Goal: Task Accomplishment & Management: Use online tool/utility

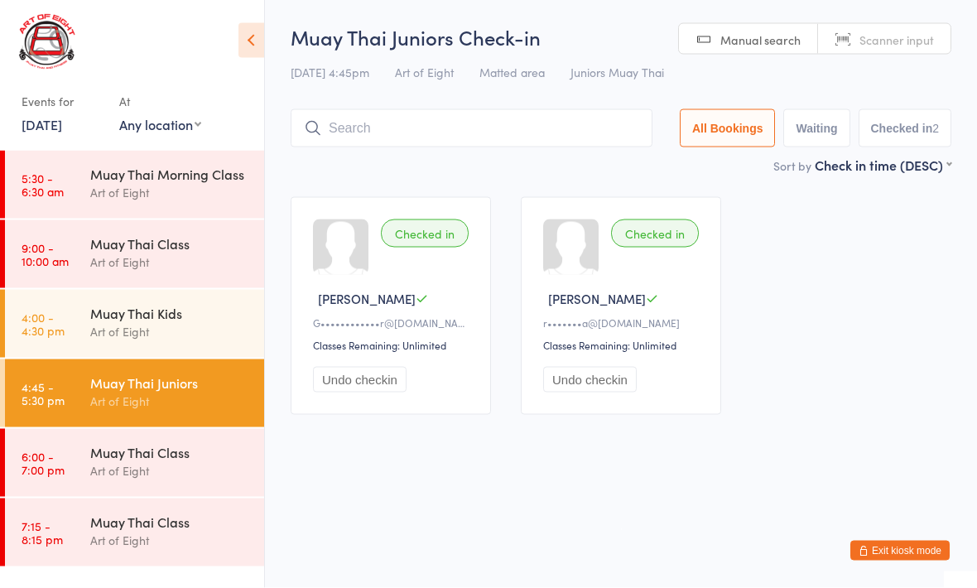
click at [170, 445] on div "Muay Thai Class" at bounding box center [170, 452] width 160 height 18
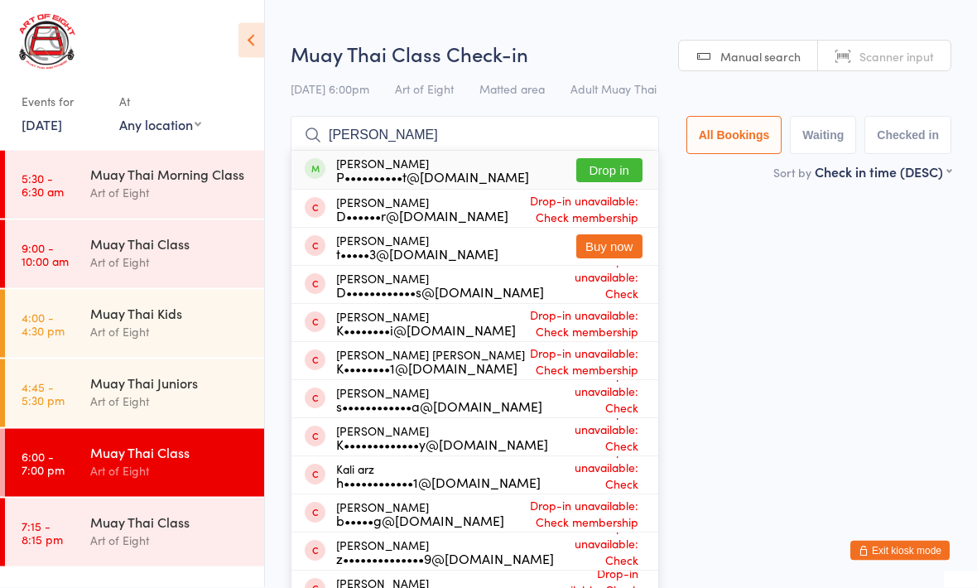
type input "[PERSON_NAME]"
click at [589, 174] on button "Drop in" at bounding box center [609, 171] width 66 height 24
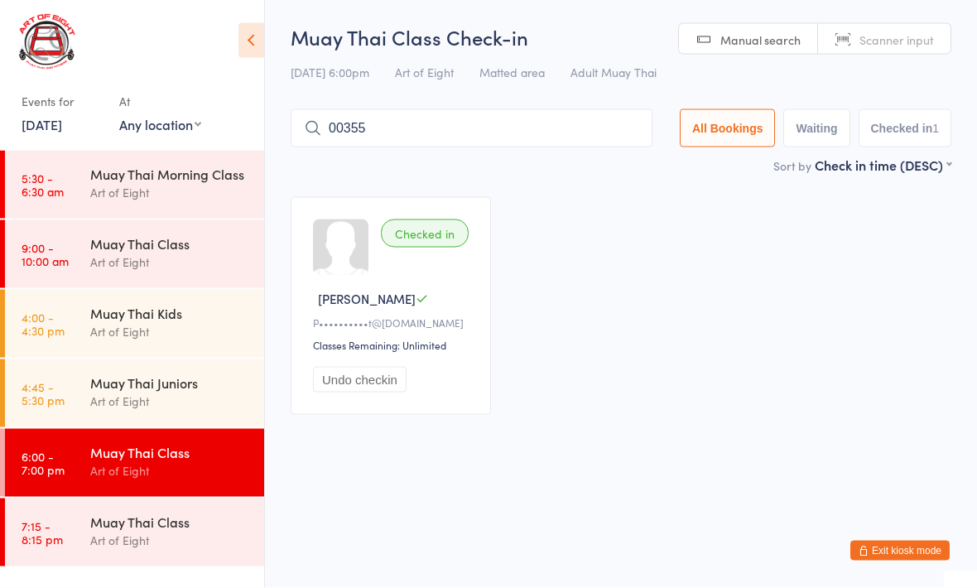
type input "00355"
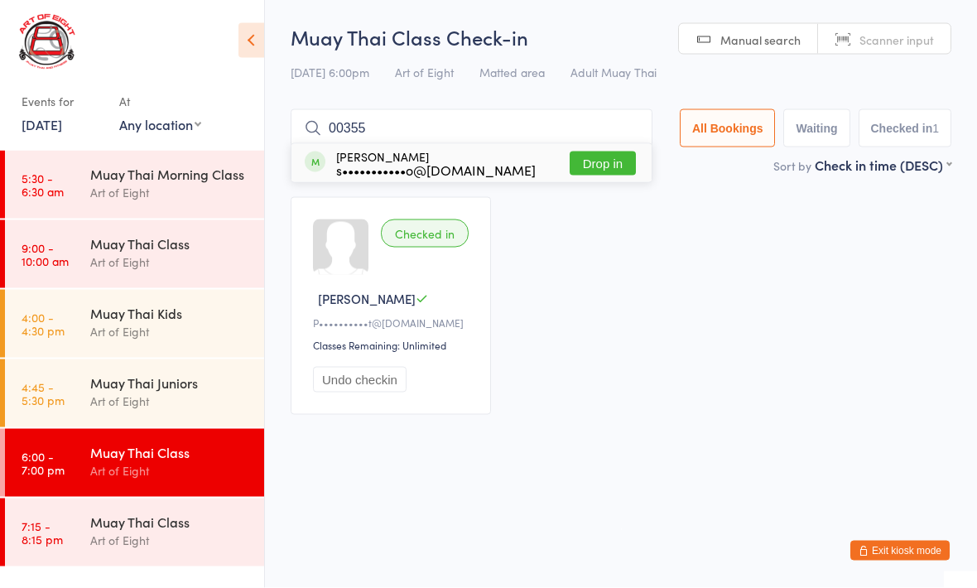
click at [582, 162] on button "Drop in" at bounding box center [603, 164] width 66 height 24
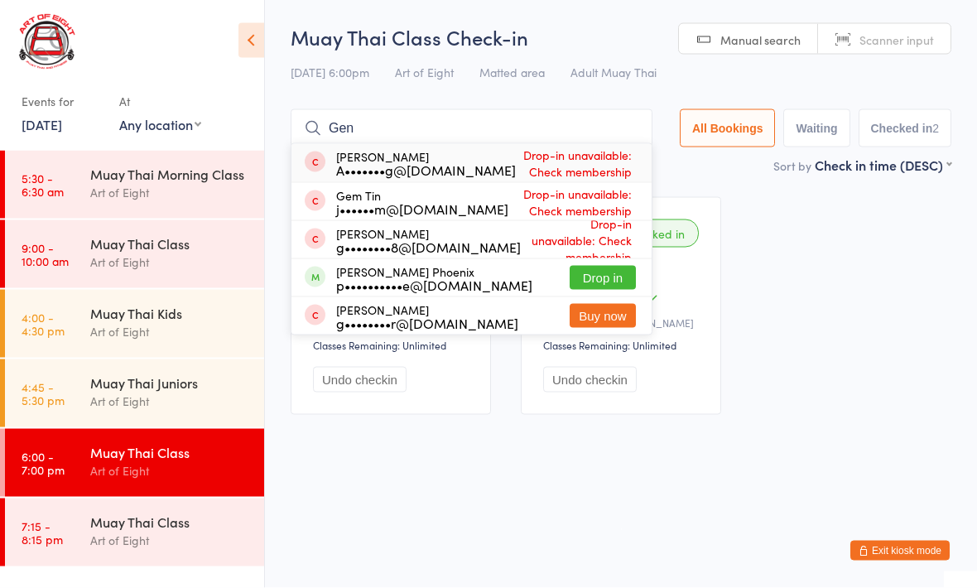
type input "Gen"
click at [575, 289] on button "Drop in" at bounding box center [603, 278] width 66 height 24
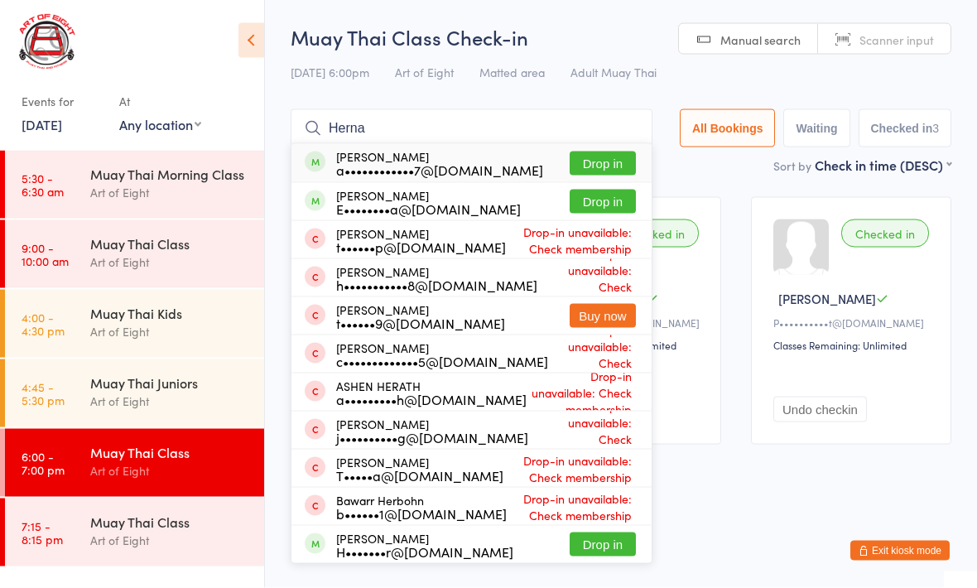
type input "Herna"
click at [597, 156] on button "Drop in" at bounding box center [603, 164] width 66 height 24
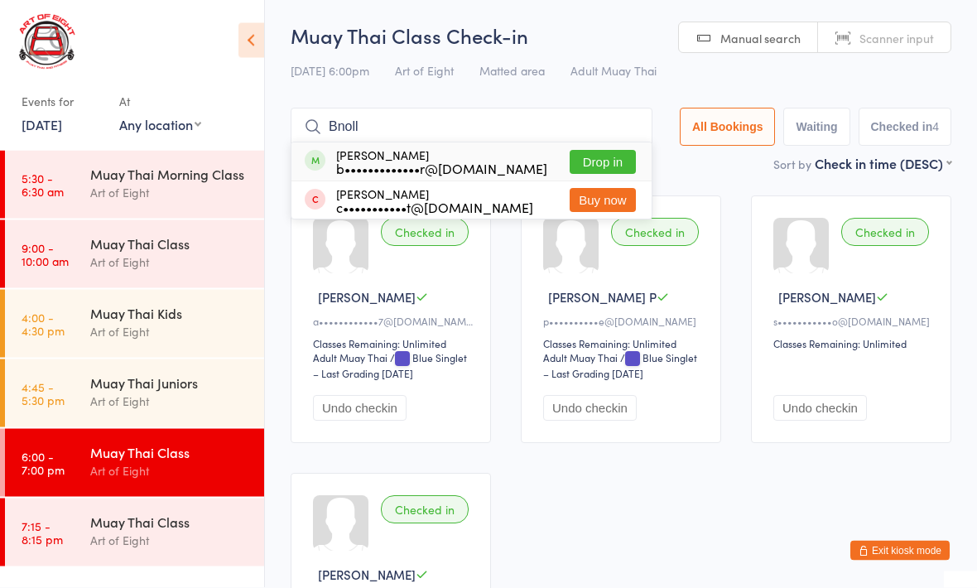
type input "Bnoll"
click at [595, 161] on button "Drop in" at bounding box center [603, 163] width 66 height 24
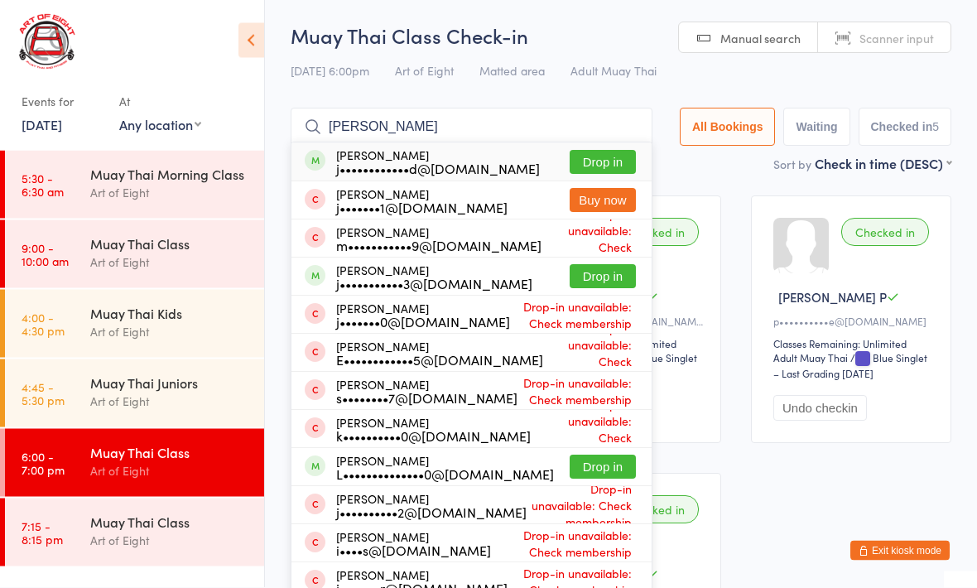
type input "[PERSON_NAME]"
click at [590, 164] on button "Drop in" at bounding box center [603, 163] width 66 height 24
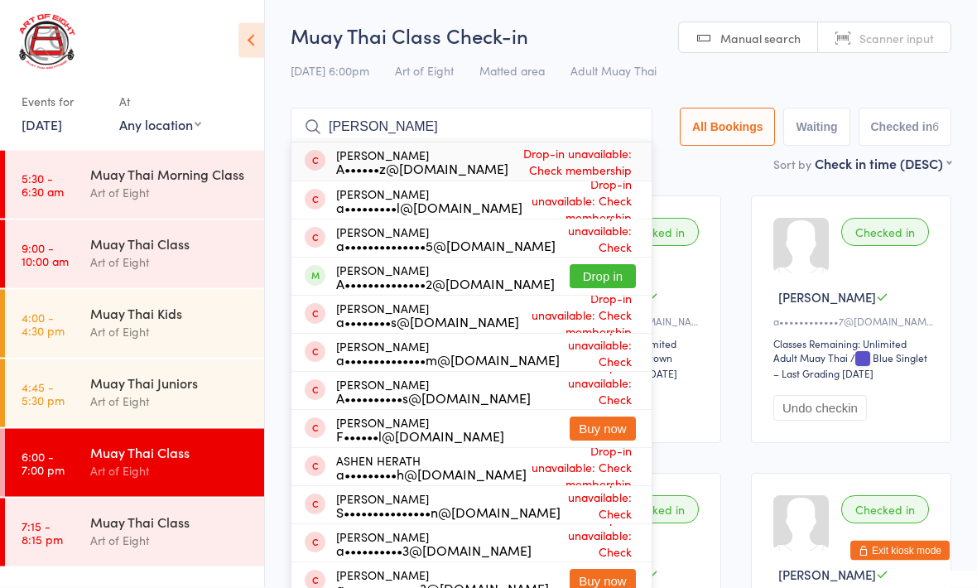
type input "[PERSON_NAME]"
click at [596, 278] on button "Drop in" at bounding box center [603, 277] width 66 height 24
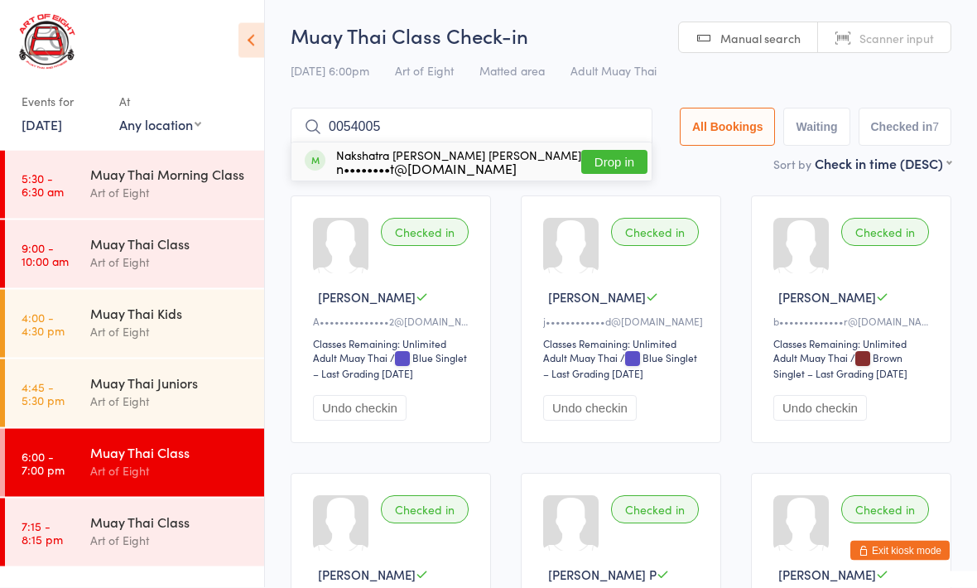
type input "00540054"
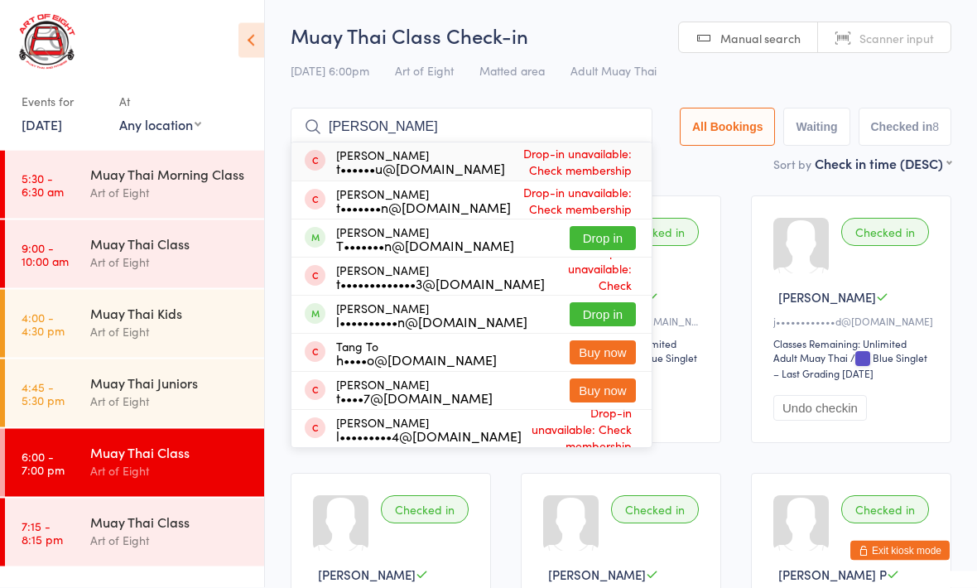
type input "[PERSON_NAME]"
click at [592, 250] on button "Drop in" at bounding box center [603, 239] width 66 height 24
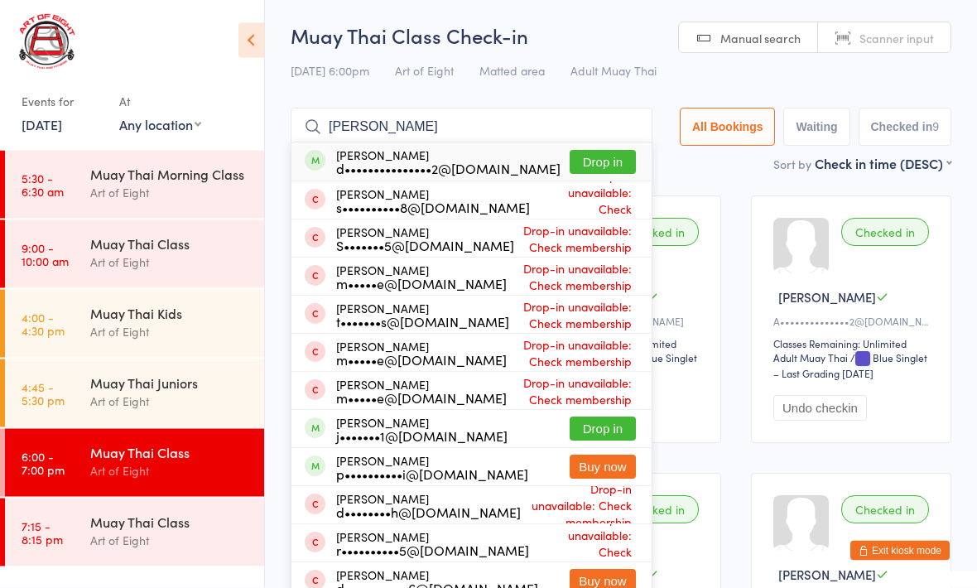
type input "[PERSON_NAME]"
click at [593, 161] on button "Drop in" at bounding box center [603, 163] width 66 height 24
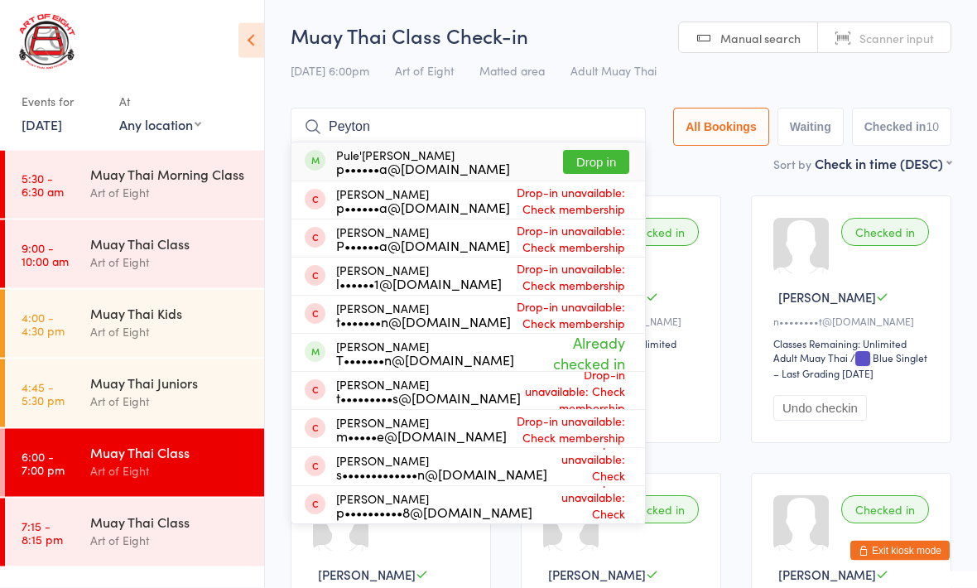
type input "Peyton"
click at [583, 163] on button "Drop in" at bounding box center [596, 163] width 66 height 24
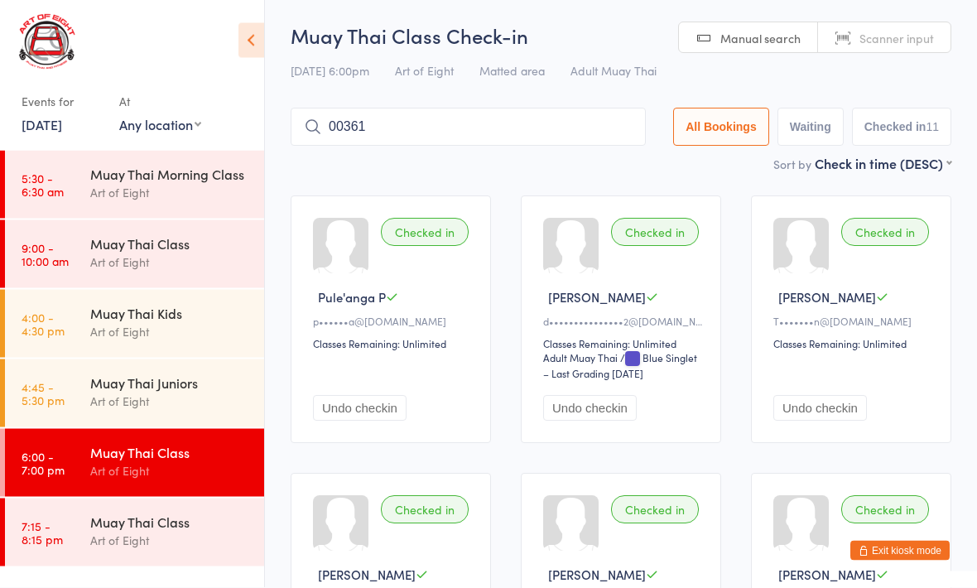
type input "00361"
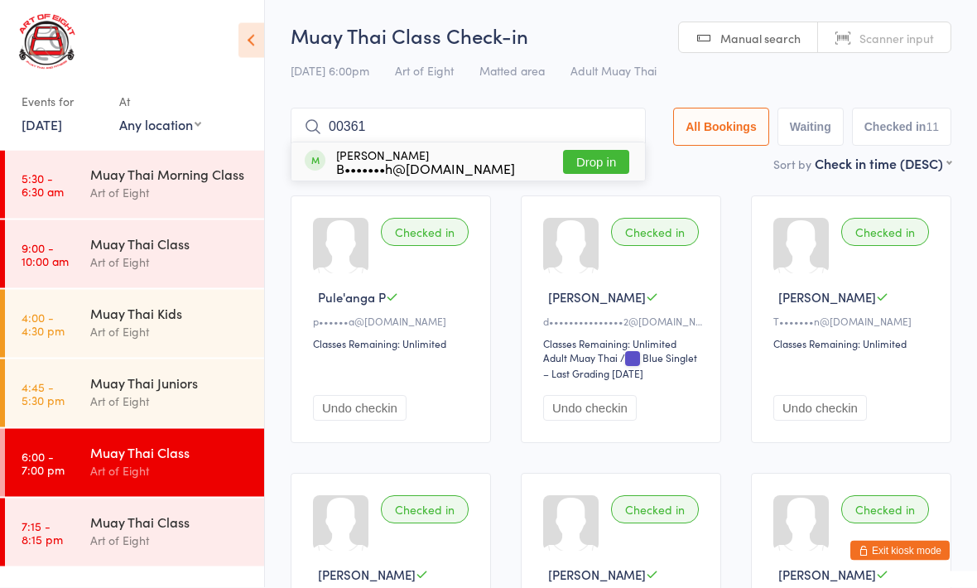
click at [563, 161] on button "Drop in" at bounding box center [596, 163] width 66 height 24
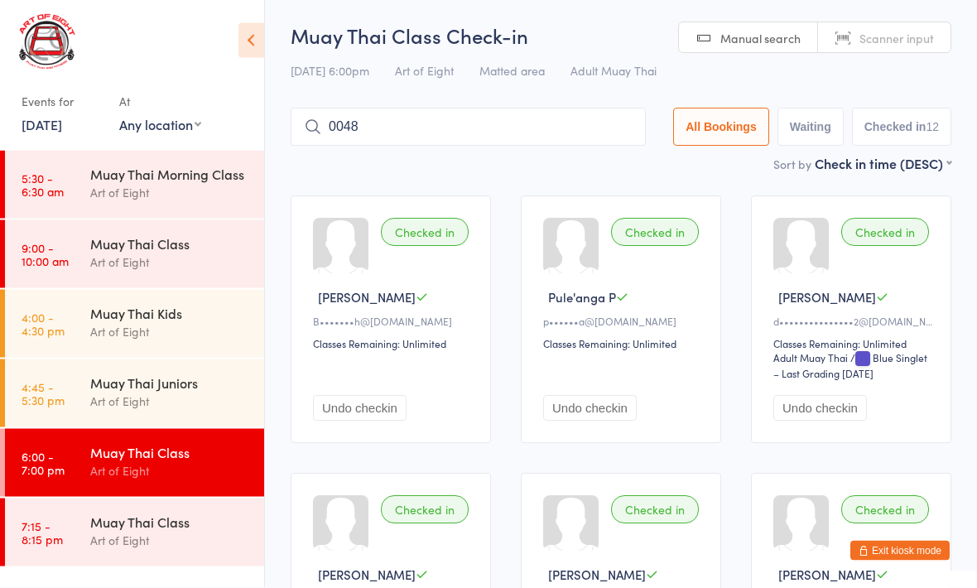
type input "0048"
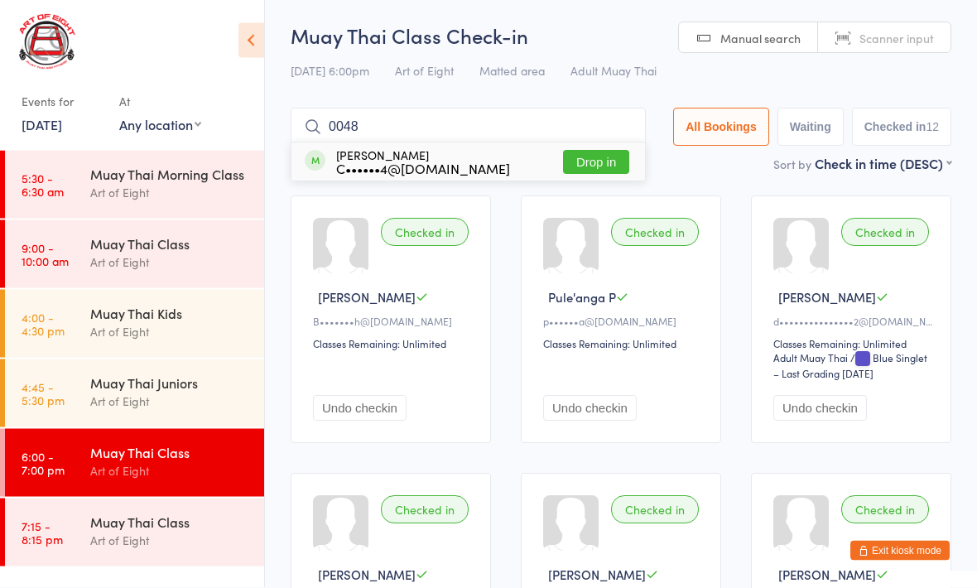
click at [596, 160] on button "Drop in" at bounding box center [596, 163] width 66 height 24
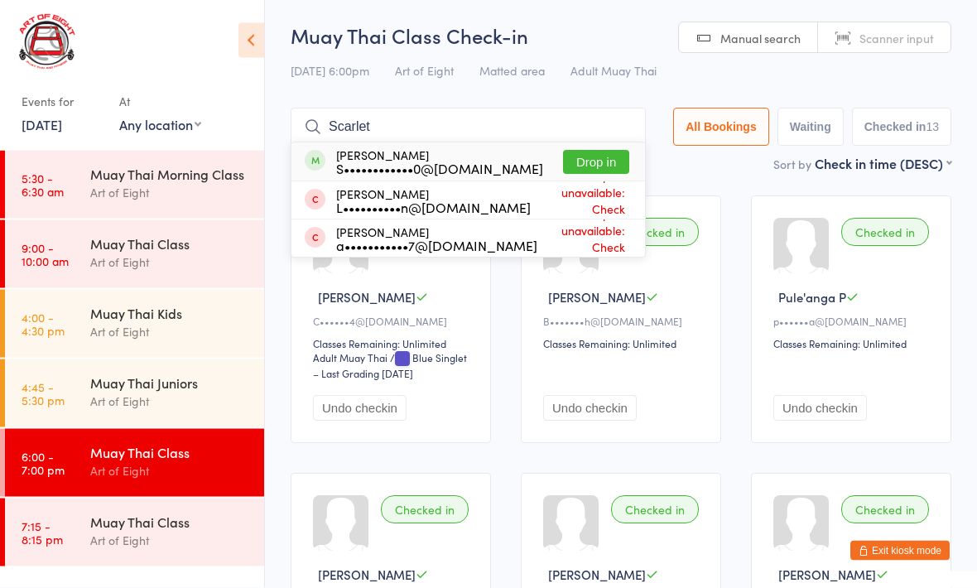
type input "Scarlet"
click at [572, 162] on button "Drop in" at bounding box center [596, 163] width 66 height 24
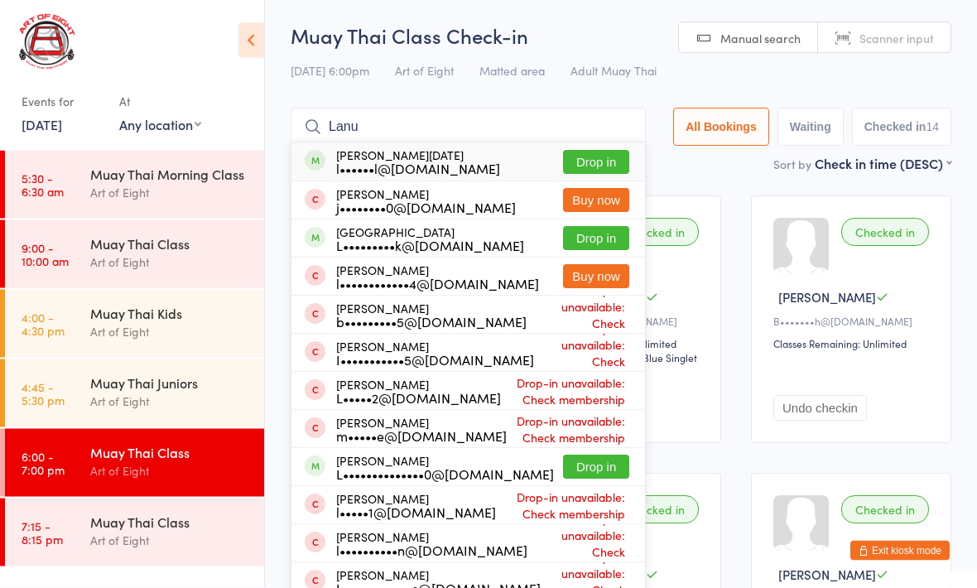
type input "Lanu"
click at [571, 148] on div "[PERSON_NAME][DATE] l••••••l@[DOMAIN_NAME] Drop in" at bounding box center [468, 162] width 354 height 38
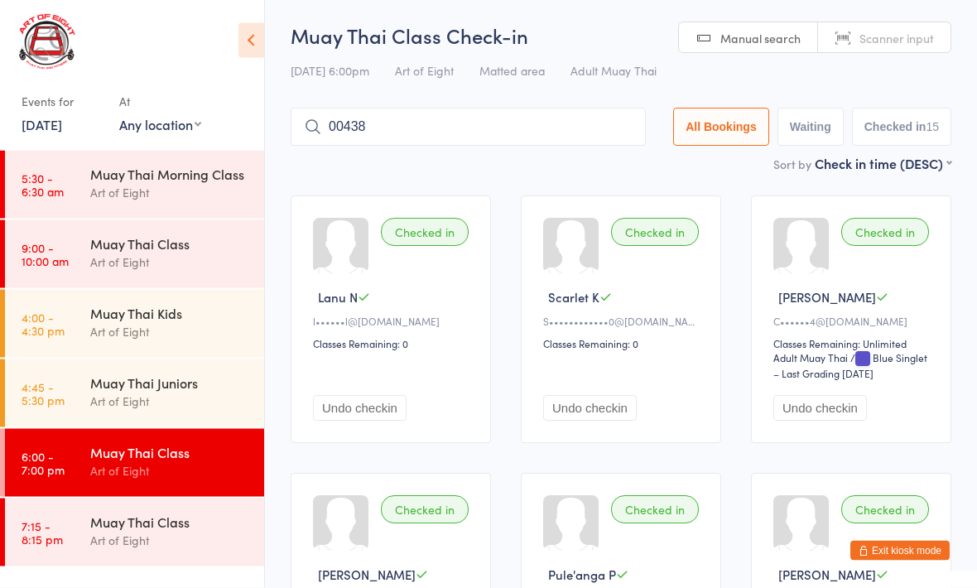
type input "00438"
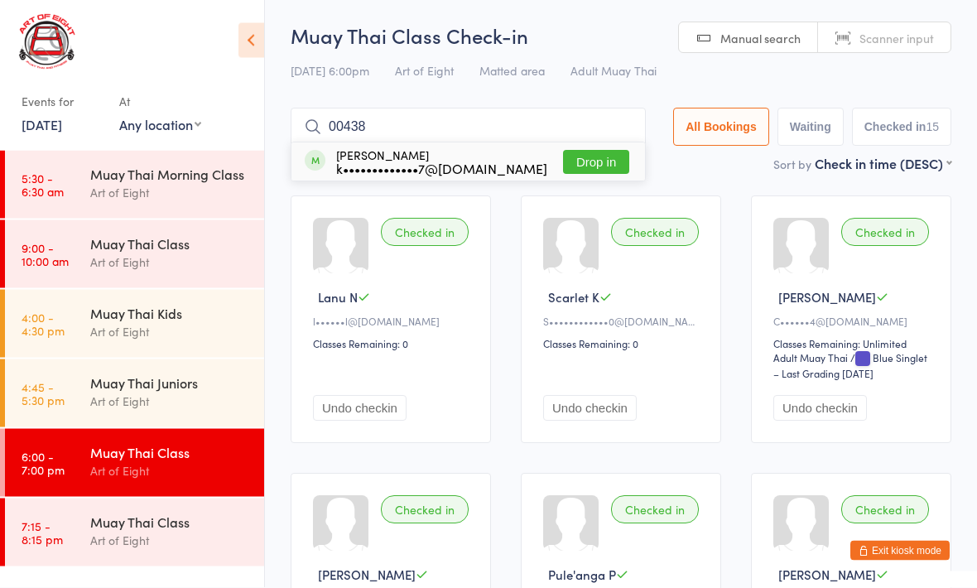
click at [582, 153] on button "Drop in" at bounding box center [596, 163] width 66 height 24
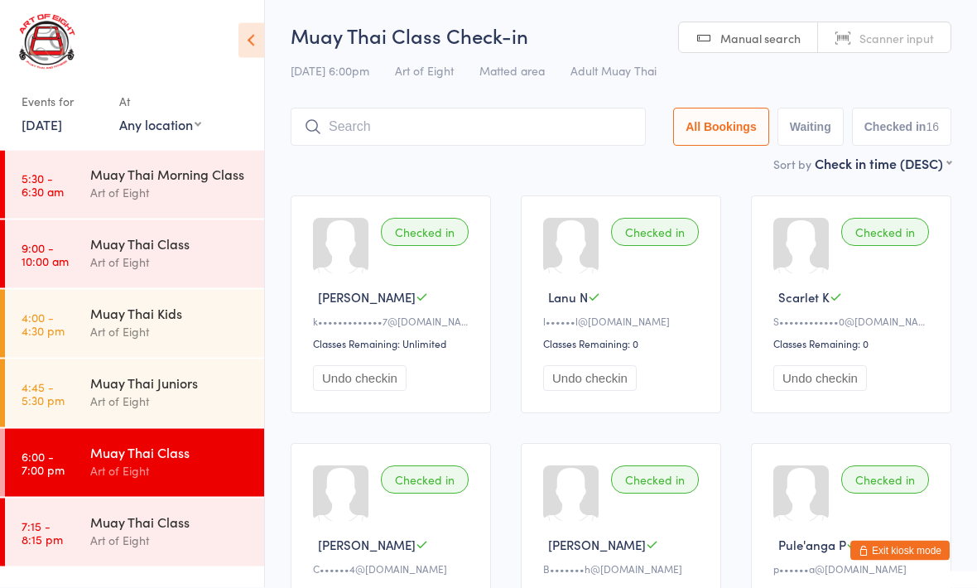
click at [223, 466] on div "Art of Eight" at bounding box center [170, 470] width 160 height 19
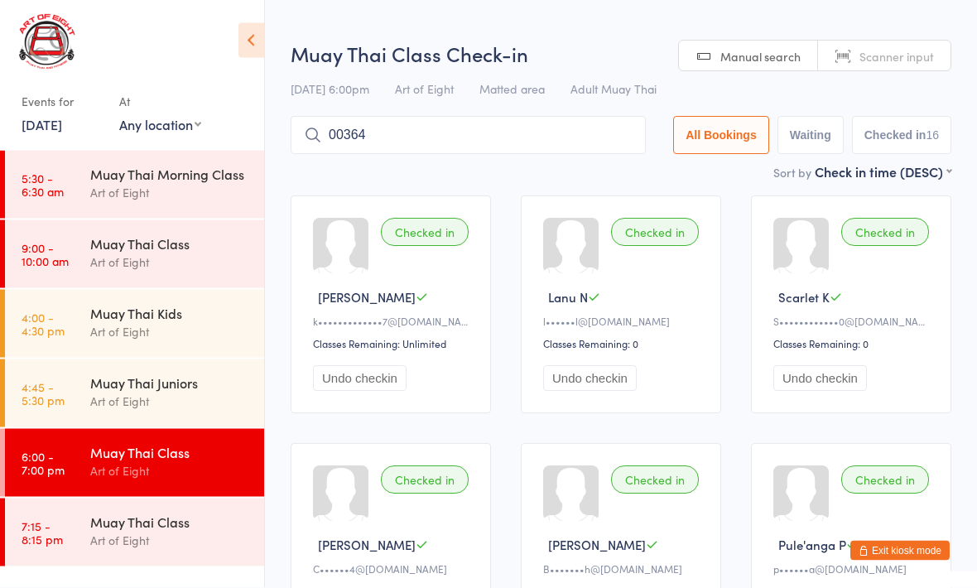
type input "00364"
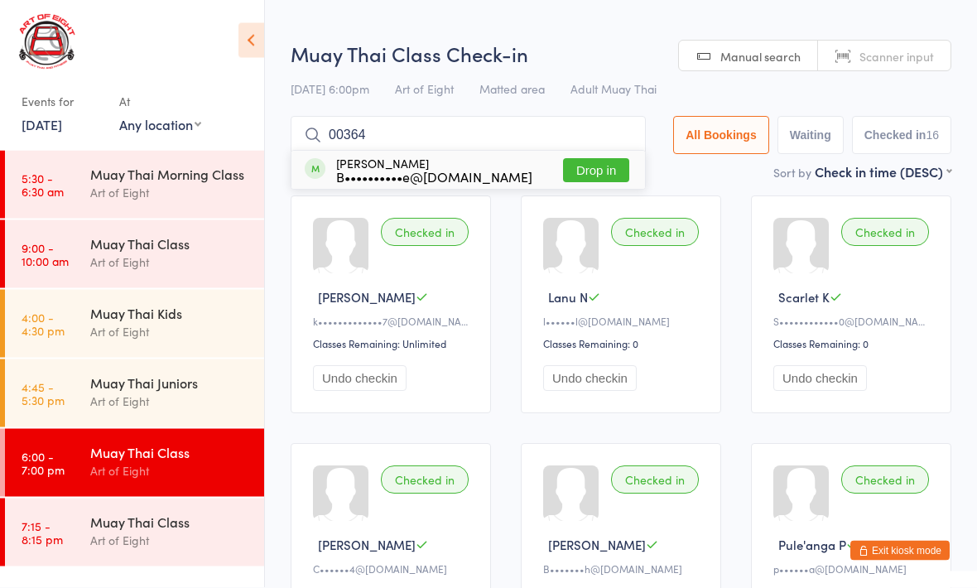
click at [586, 171] on button "Drop in" at bounding box center [596, 171] width 66 height 24
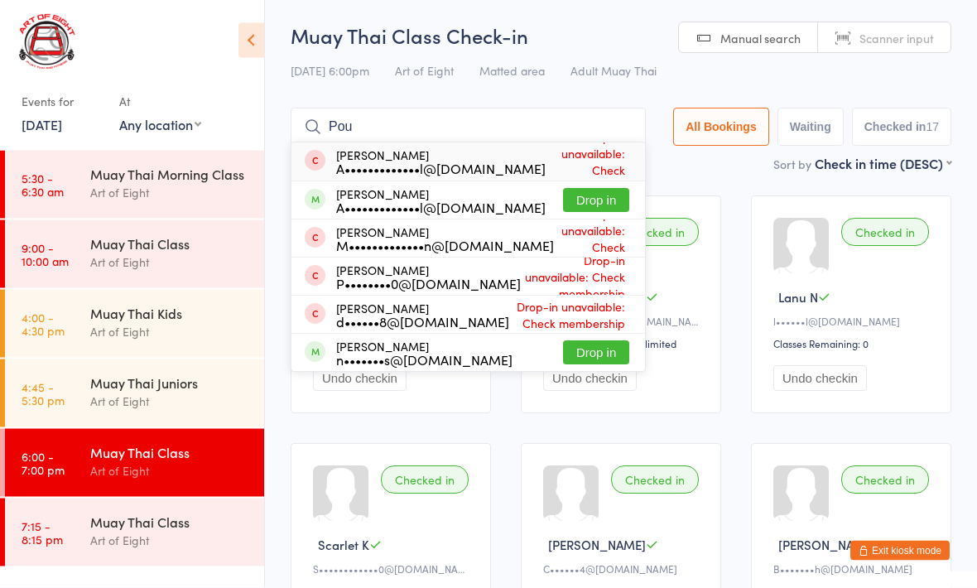
type input "Pou"
click at [596, 198] on button "Drop in" at bounding box center [596, 201] width 66 height 24
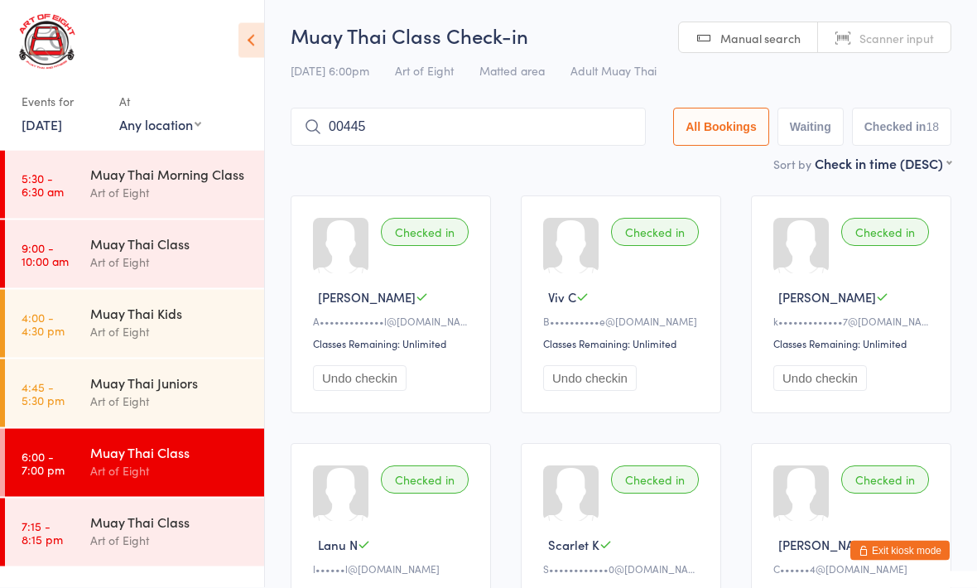
type input "00445"
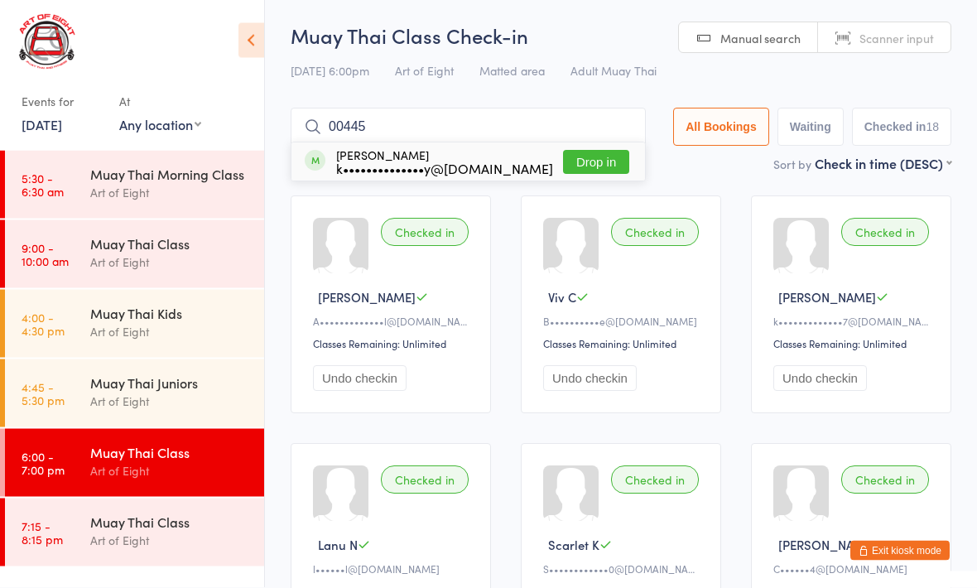
click at [585, 166] on button "Drop in" at bounding box center [596, 163] width 66 height 24
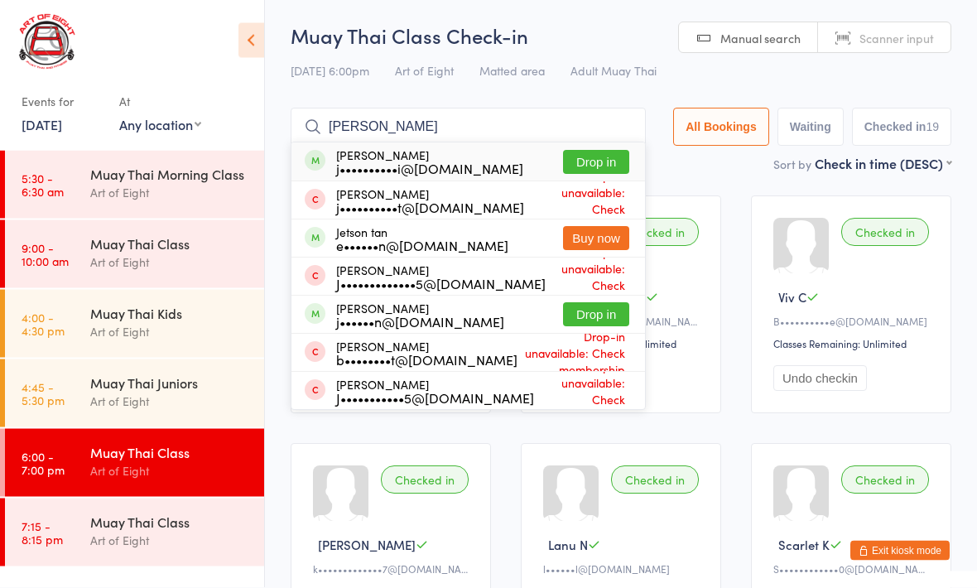
type input "[PERSON_NAME]"
click at [566, 166] on button "Drop in" at bounding box center [596, 163] width 66 height 24
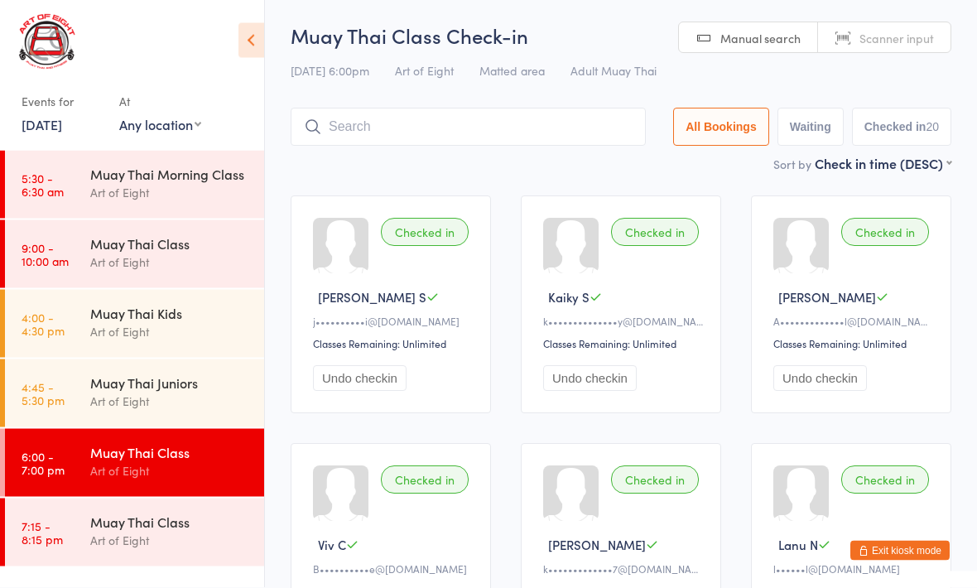
click at [431, 119] on input "search" at bounding box center [468, 127] width 355 height 38
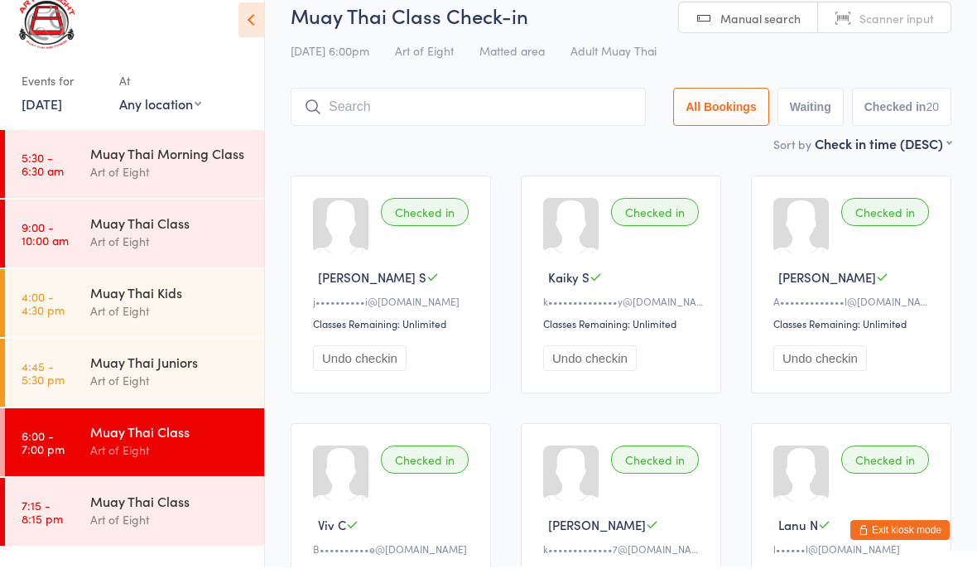
scroll to position [43, 0]
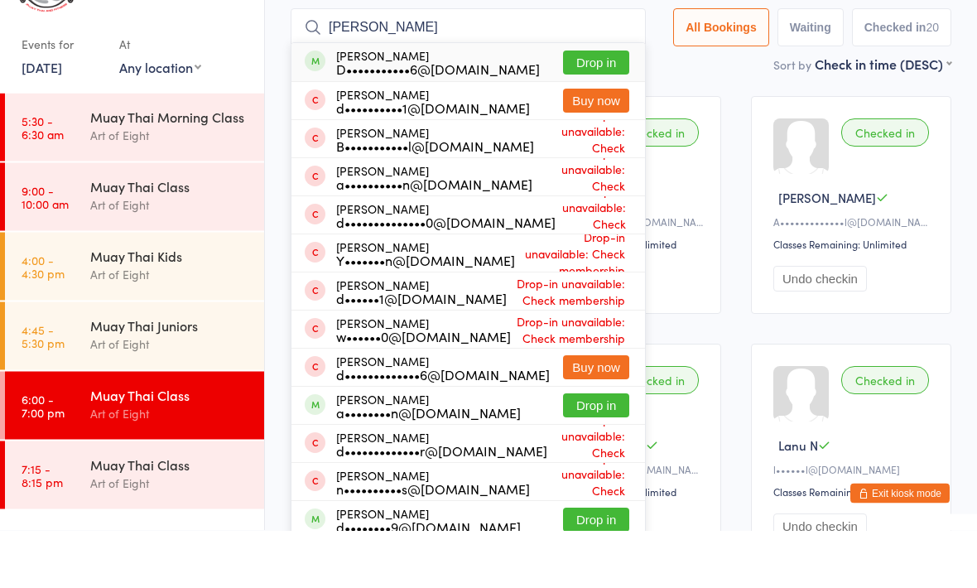
type input "[PERSON_NAME]"
click at [587, 108] on button "Drop in" at bounding box center [596, 120] width 66 height 24
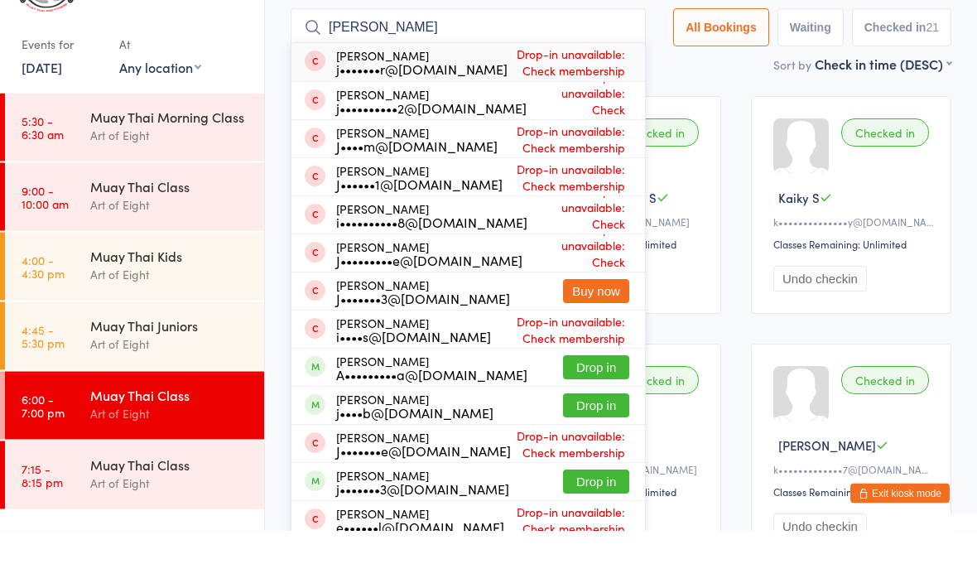
type input "[PERSON_NAME]"
click at [586, 451] on button "Drop in" at bounding box center [596, 463] width 66 height 24
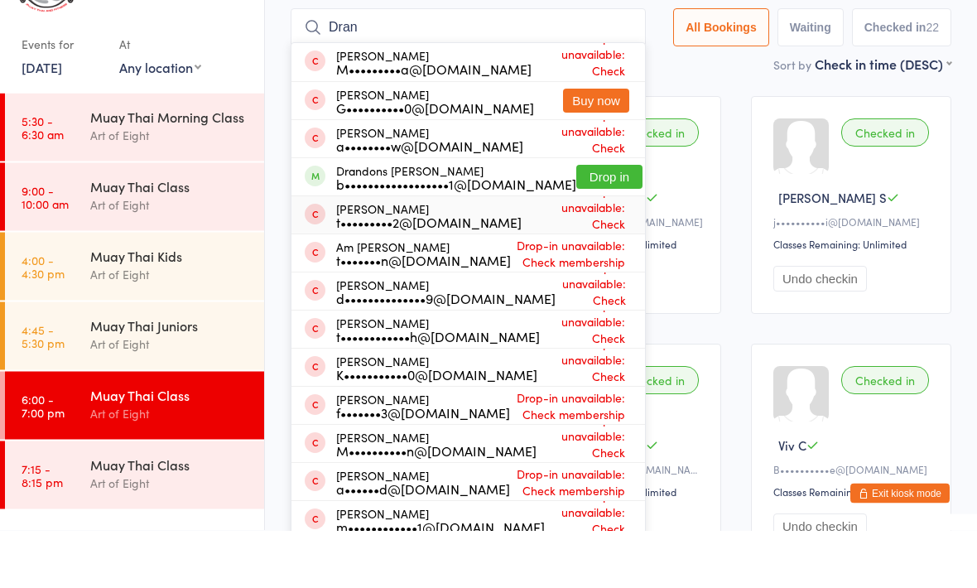
type input "Dran"
click at [579, 236] on span "Drop-in unavailable: Check membership" at bounding box center [576, 273] width 108 height 75
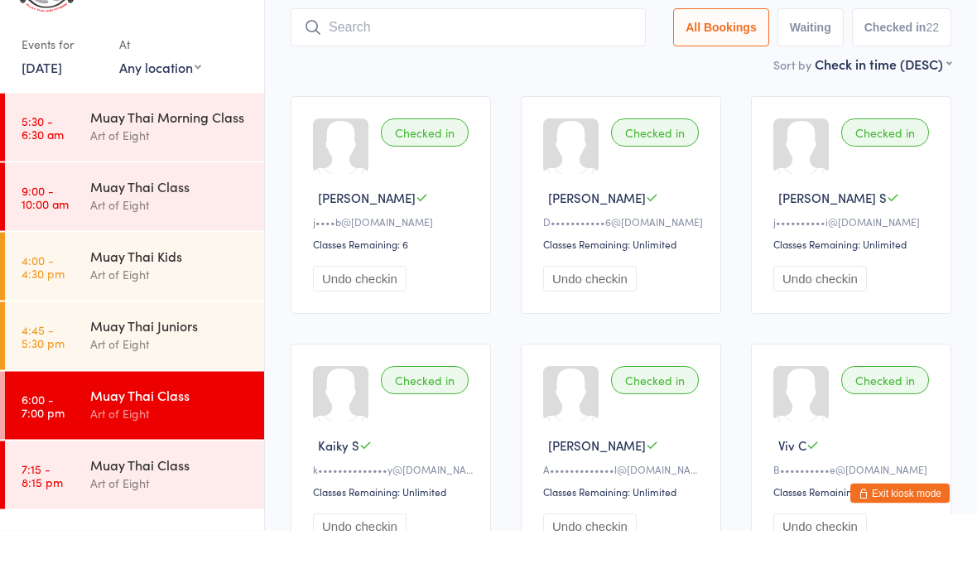
click at [586, 176] on div at bounding box center [570, 203] width 55 height 55
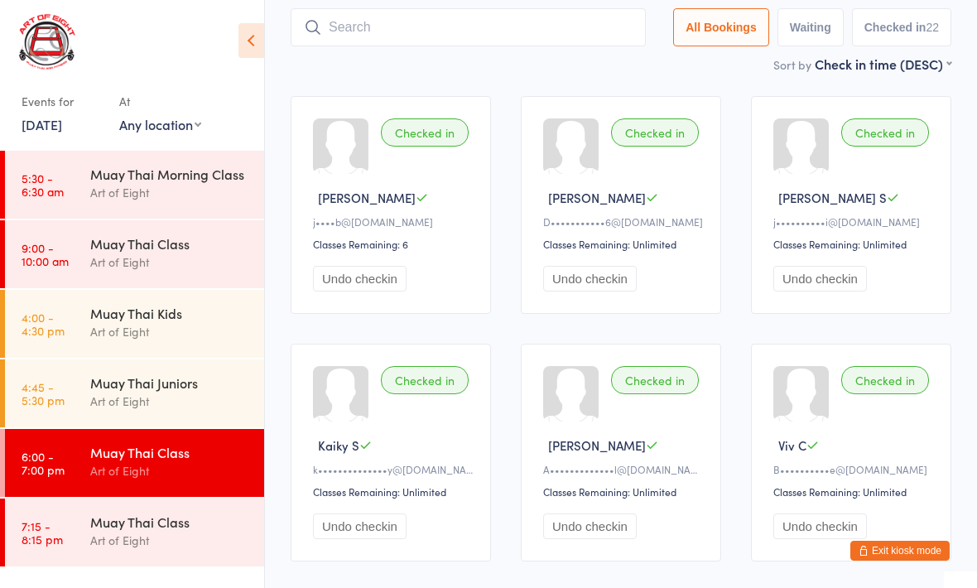
click at [432, 16] on input "search" at bounding box center [468, 27] width 355 height 38
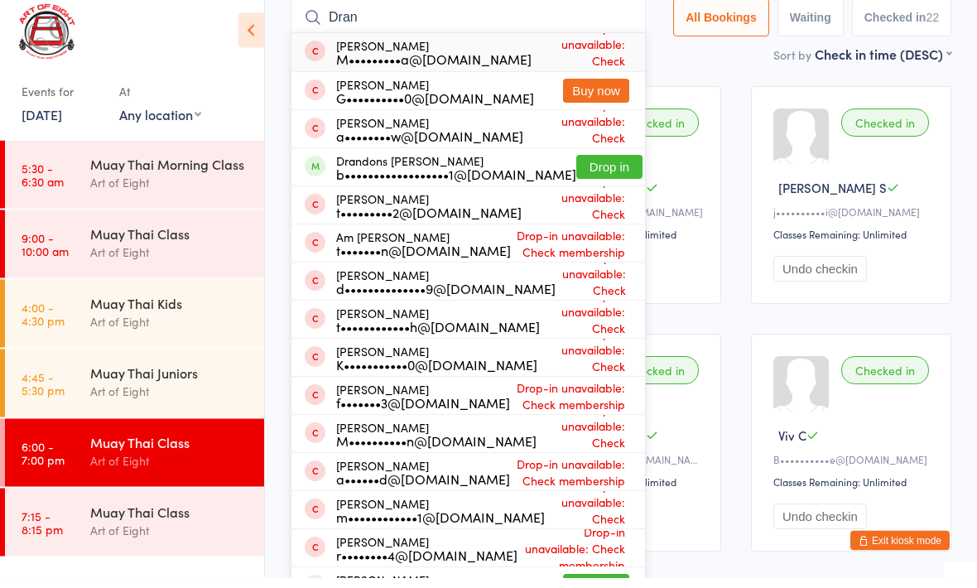
type input "Dran"
click at [576, 166] on button "Drop in" at bounding box center [609, 178] width 66 height 24
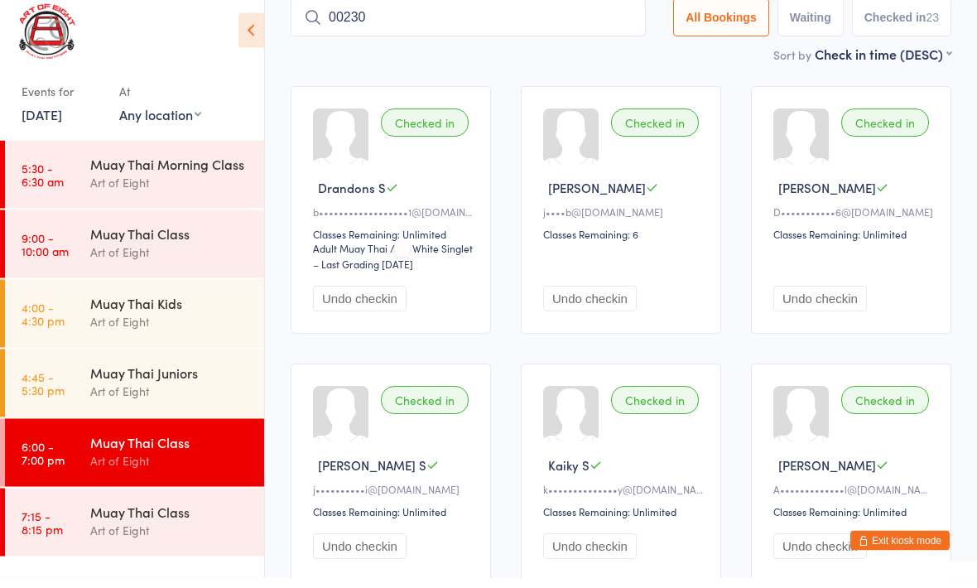
type input "00230"
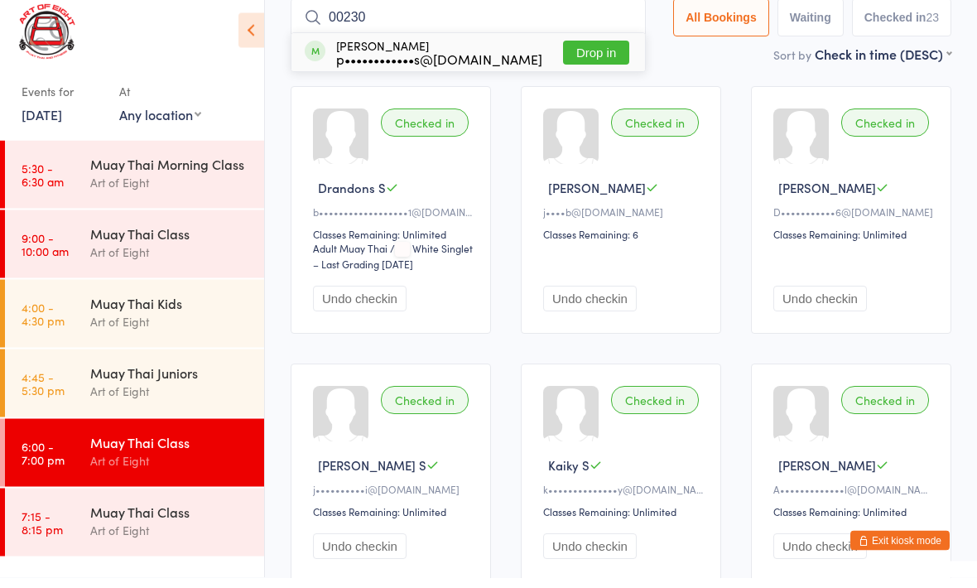
click at [573, 51] on button "Drop in" at bounding box center [596, 63] width 66 height 24
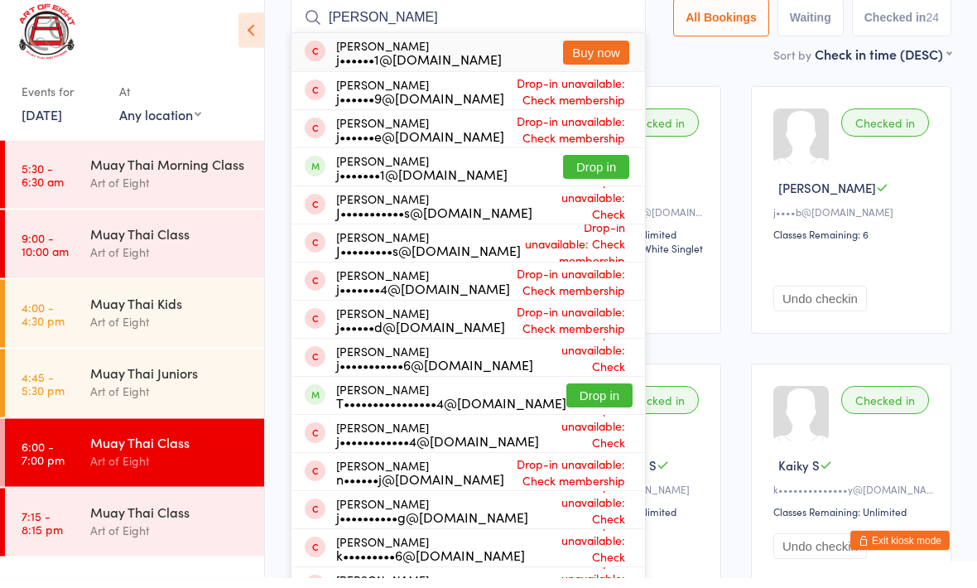
type input "[PERSON_NAME]"
click at [582, 166] on button "Drop in" at bounding box center [596, 178] width 66 height 24
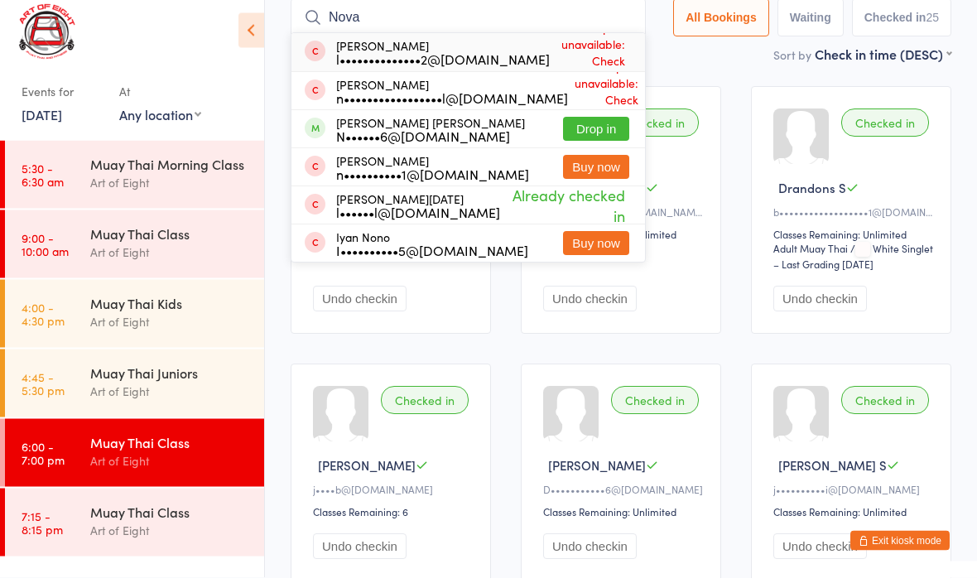
type input "Nova"
click at [596, 135] on button "Drop in" at bounding box center [596, 140] width 66 height 24
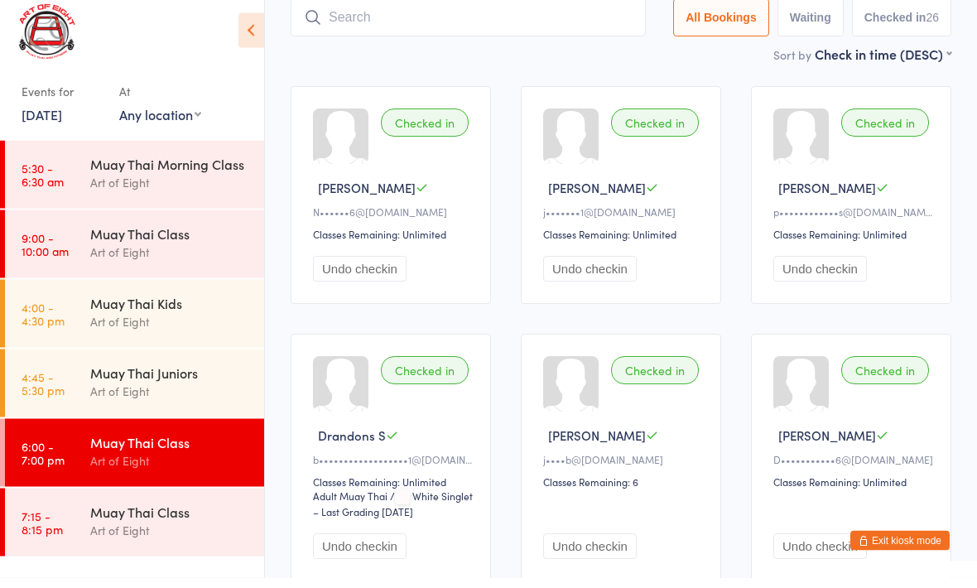
click at [152, 461] on div "Art of Eight" at bounding box center [170, 470] width 160 height 19
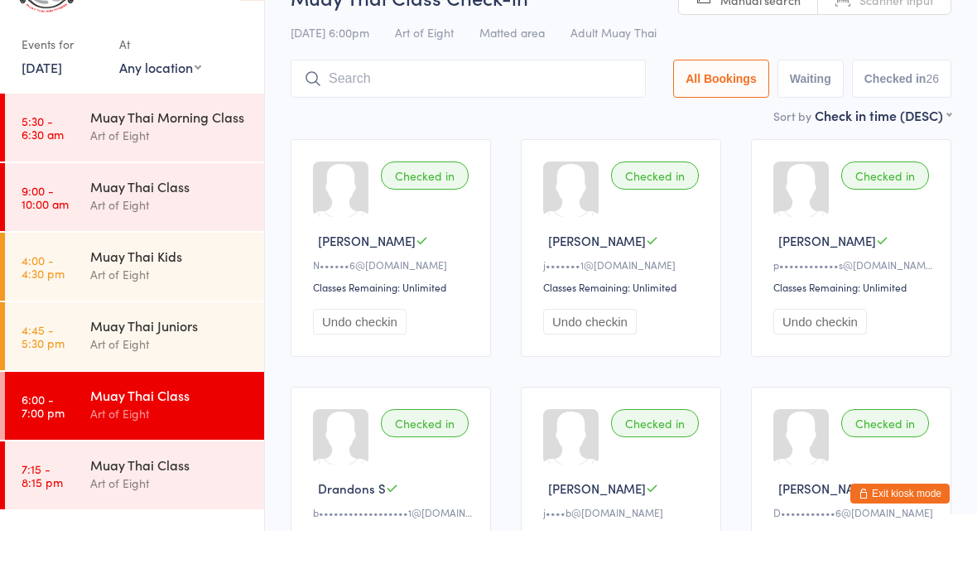
scroll to position [0, 0]
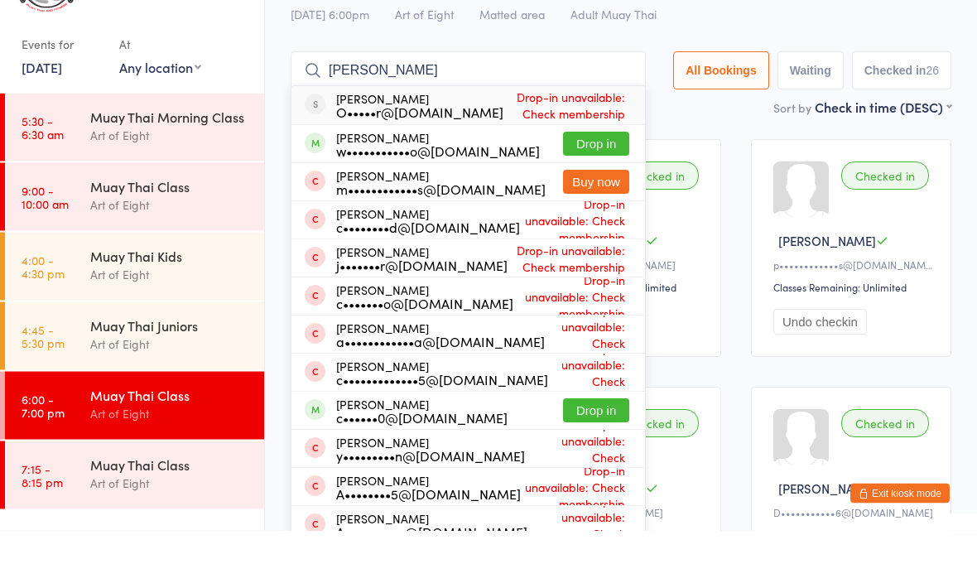
type input "[PERSON_NAME]"
click at [594, 190] on button "Drop in" at bounding box center [596, 202] width 66 height 24
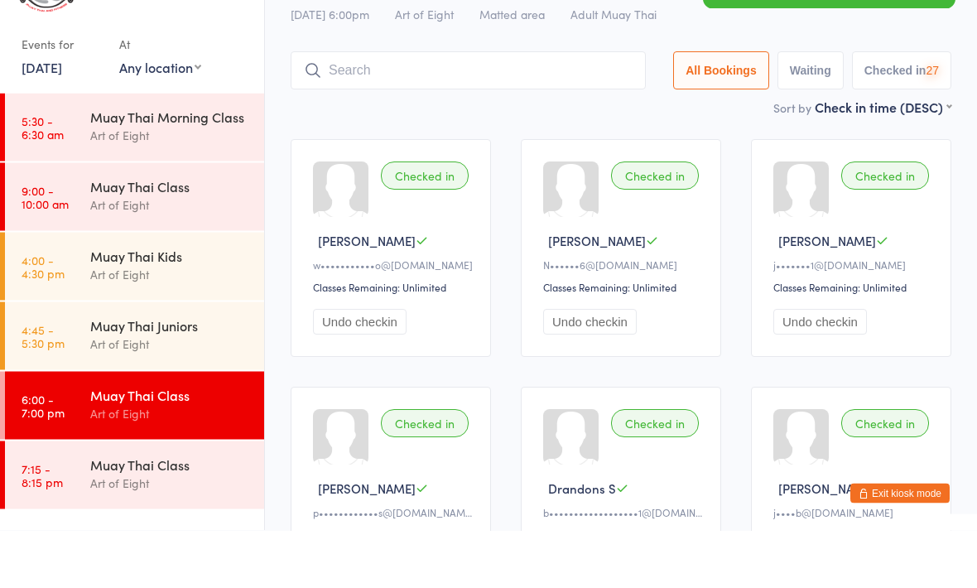
click at [178, 513] on div "Muay Thai Class" at bounding box center [170, 522] width 160 height 18
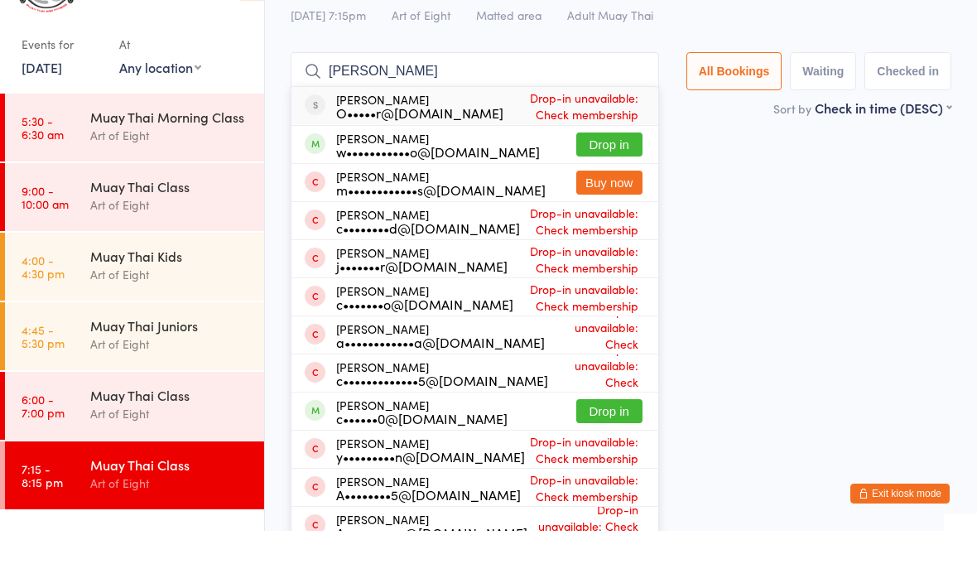
type input "[PERSON_NAME]"
click at [599, 190] on button "Drop in" at bounding box center [609, 202] width 66 height 24
